Goal: Information Seeking & Learning: Learn about a topic

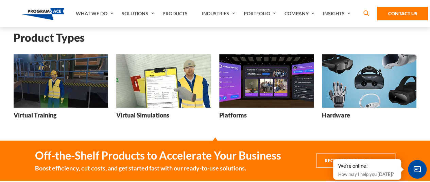
scroll to position [90, 0]
click at [77, 81] on img at bounding box center [61, 80] width 95 height 53
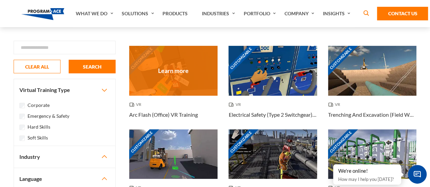
scroll to position [42, 0]
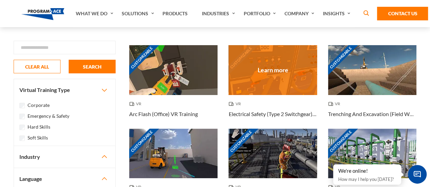
click at [263, 65] on div "Customizable" at bounding box center [272, 70] width 88 height 50
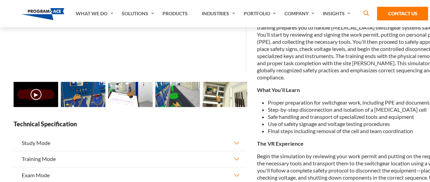
scroll to position [147, 0]
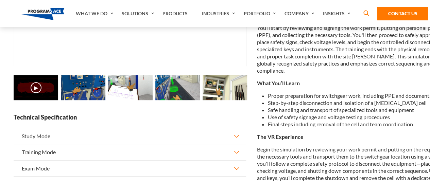
click at [39, 88] on button "▶" at bounding box center [36, 87] width 11 height 11
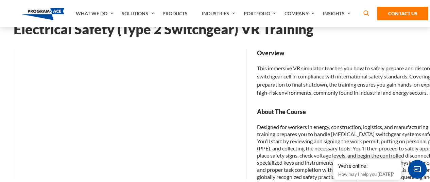
scroll to position [32, 0]
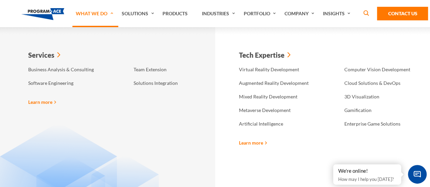
scroll to position [110, 0]
click at [275, 71] on link "Virtual Reality Development" at bounding box center [277, 70] width 82 height 14
